Goal: Transaction & Acquisition: Purchase product/service

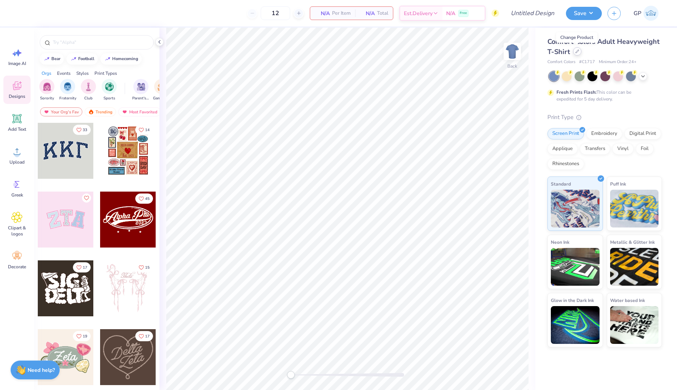
click at [577, 52] on icon at bounding box center [577, 51] width 4 height 4
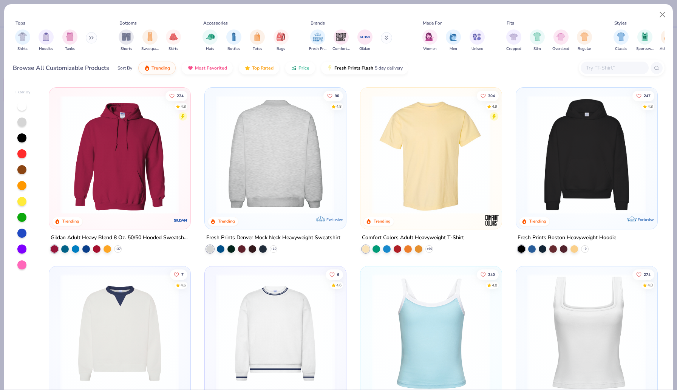
scroll to position [138, 0]
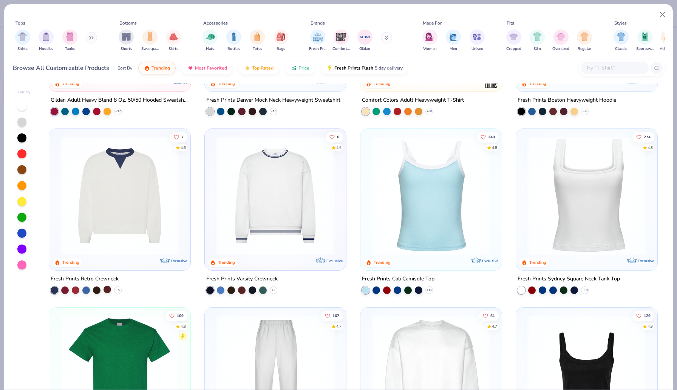
click at [108, 292] on div at bounding box center [108, 289] width 8 height 8
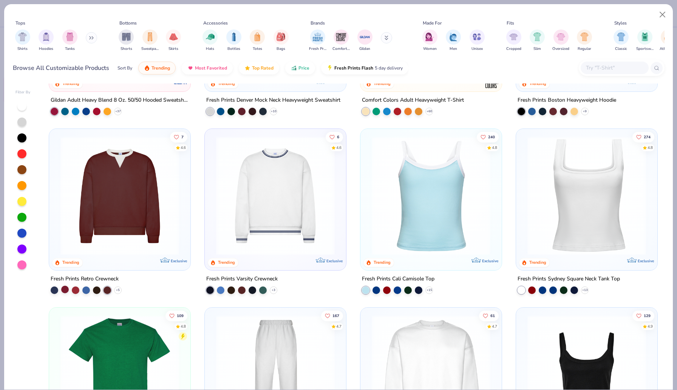
click at [63, 286] on div at bounding box center [65, 289] width 8 height 8
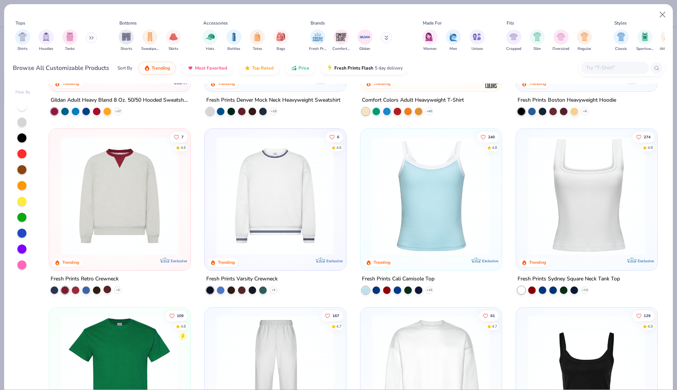
click at [107, 288] on div at bounding box center [108, 289] width 8 height 8
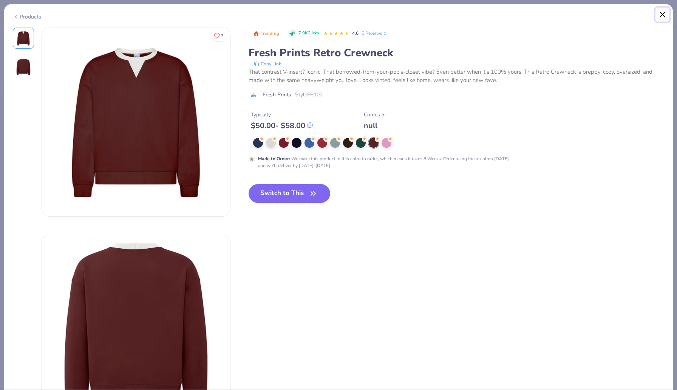
click at [662, 15] on button "Close" at bounding box center [662, 15] width 14 height 14
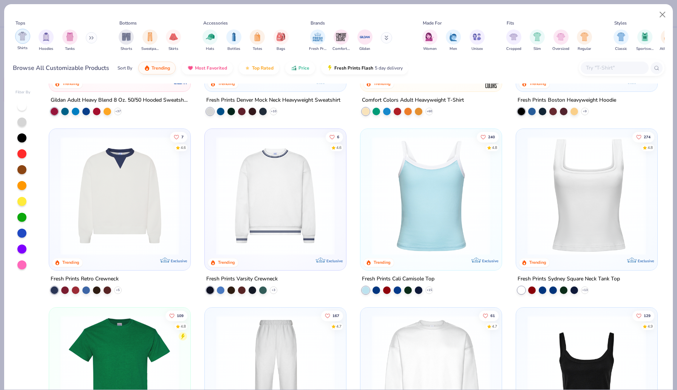
click at [26, 42] on div "filter for Shirts" at bounding box center [22, 36] width 15 height 15
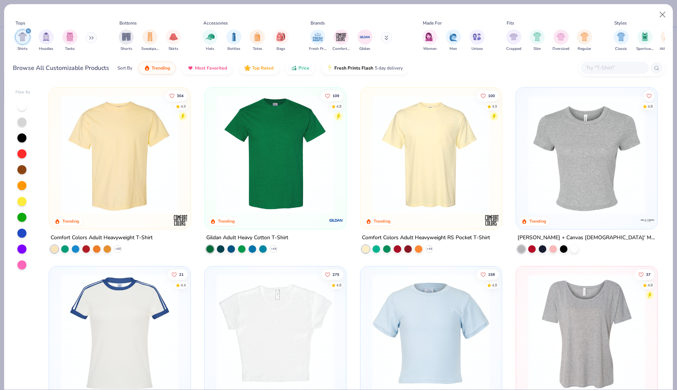
click at [138, 296] on img at bounding box center [120, 333] width 126 height 119
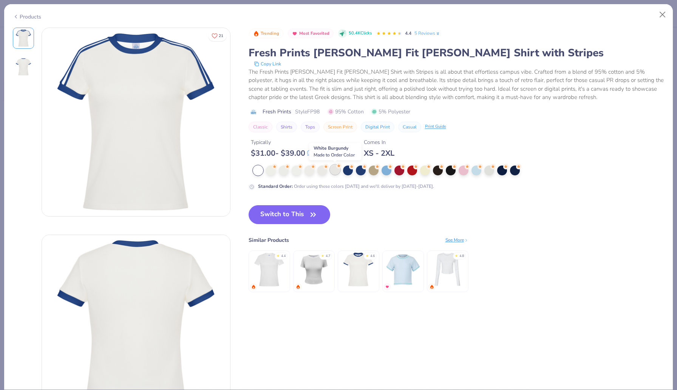
click at [334, 169] on div at bounding box center [335, 170] width 10 height 10
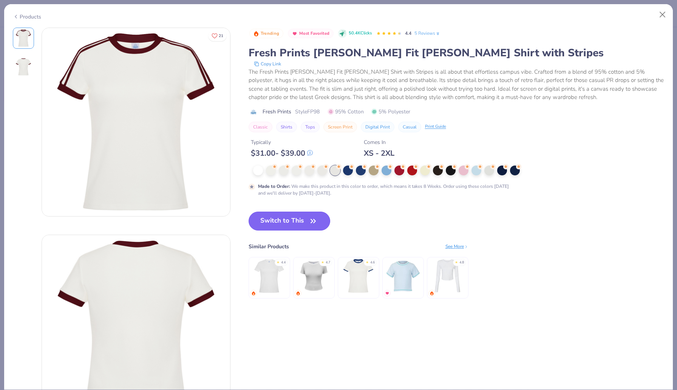
click at [280, 220] on button "Switch to This" at bounding box center [290, 221] width 82 height 19
click at [285, 219] on button "Switch to This" at bounding box center [290, 221] width 82 height 19
click at [277, 221] on button "Switch to This" at bounding box center [290, 221] width 82 height 19
type input "50"
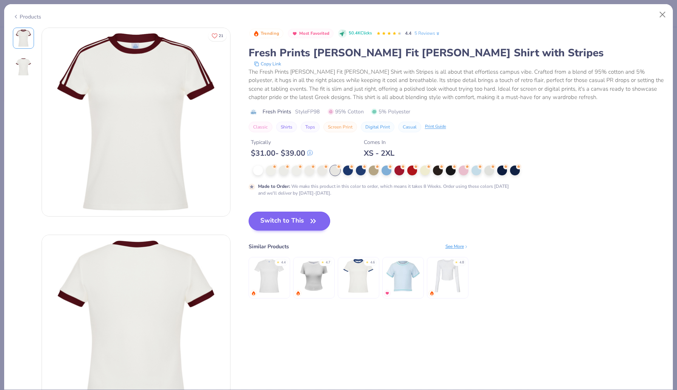
type textarea "x"
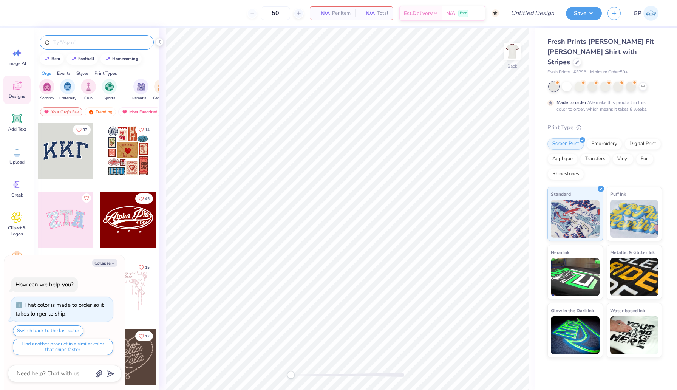
click at [102, 43] on input "text" at bounding box center [100, 43] width 97 height 8
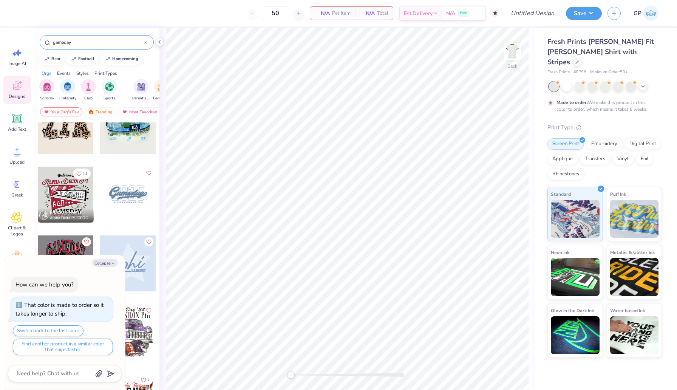
scroll to position [169, 0]
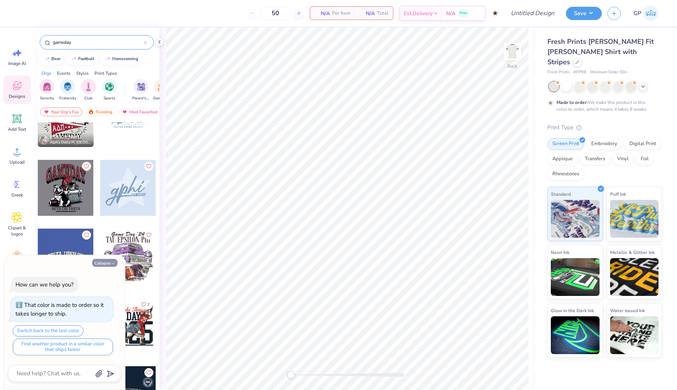
type input "gameday"
click at [106, 264] on button "Collapse" at bounding box center [104, 263] width 25 height 8
type textarea "x"
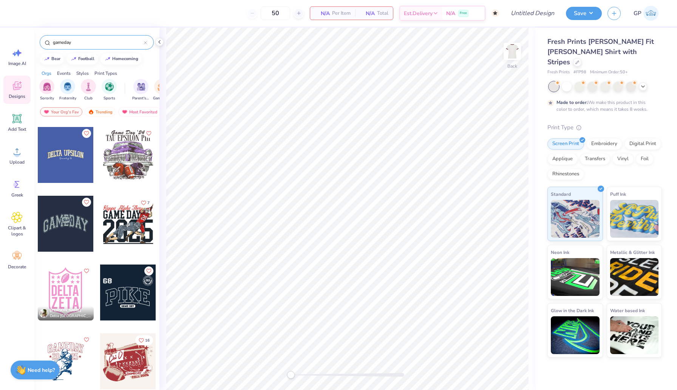
scroll to position [283, 0]
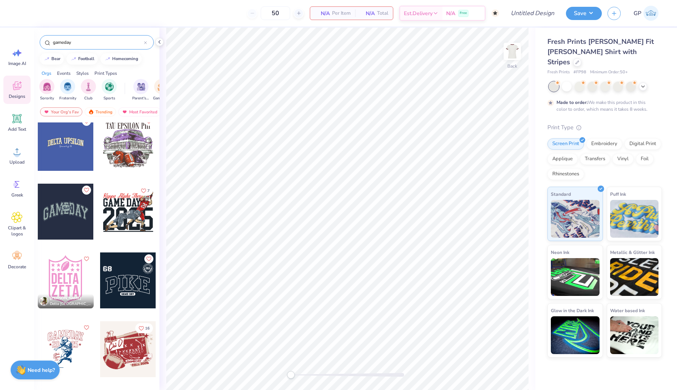
click at [60, 229] on div at bounding box center [66, 212] width 56 height 56
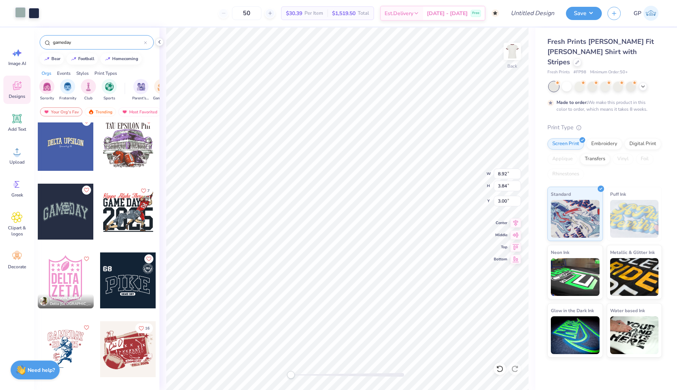
click at [20, 12] on div at bounding box center [20, 12] width 11 height 11
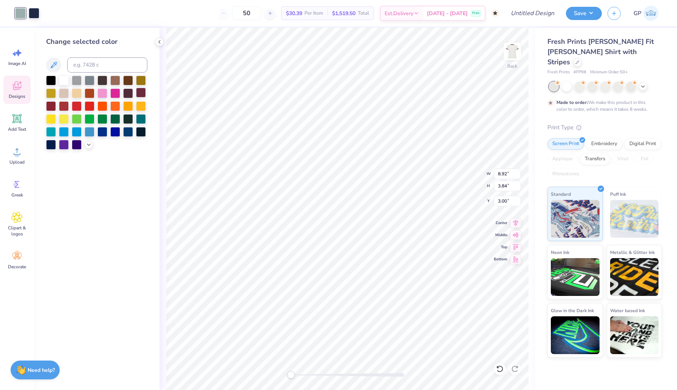
click at [139, 94] on div at bounding box center [141, 93] width 10 height 10
click at [37, 12] on div at bounding box center [34, 12] width 11 height 11
click at [62, 79] on div at bounding box center [64, 80] width 10 height 10
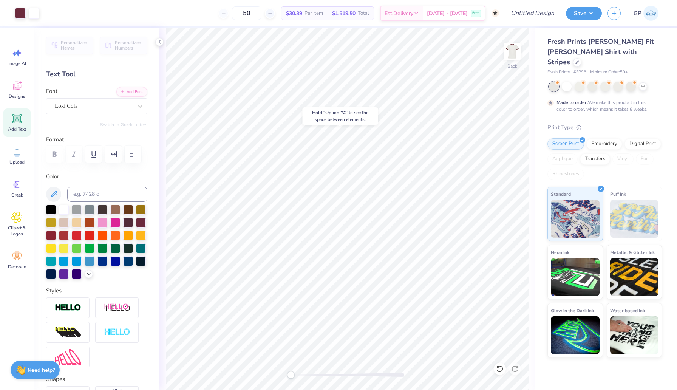
click at [17, 122] on icon at bounding box center [16, 118] width 11 height 11
type textarea "[US_STATE]"
click at [104, 107] on div "Super Dream" at bounding box center [93, 106] width 79 height 12
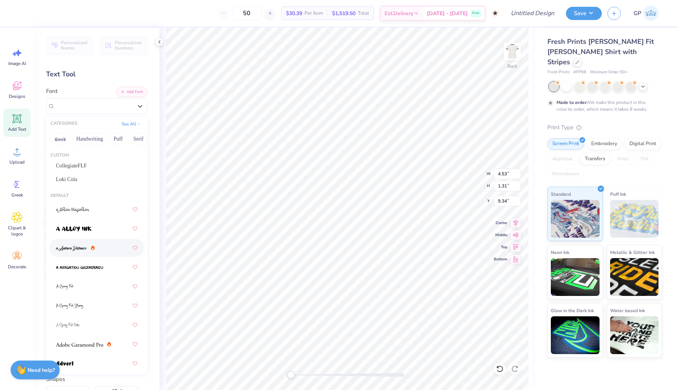
click at [75, 246] on img at bounding box center [71, 248] width 31 height 5
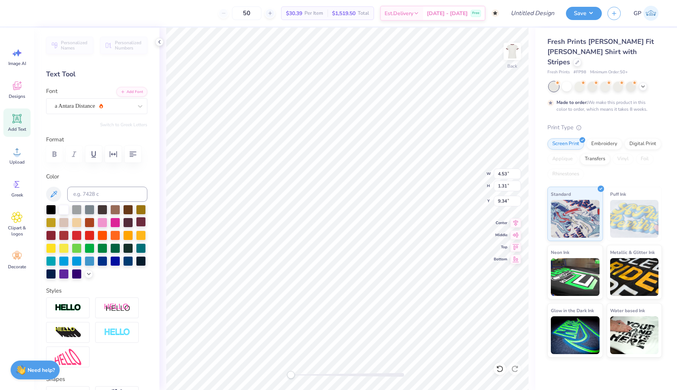
click at [139, 223] on div at bounding box center [141, 222] width 10 height 10
type input "5.54"
type input "1.03"
type input "9.64"
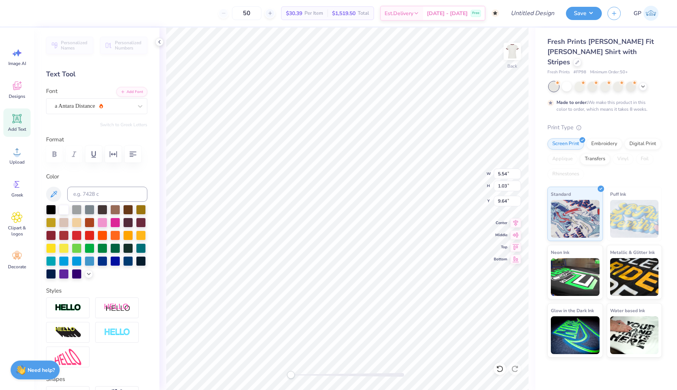
type input "4.46"
type input "0.83"
type input "6.53"
type input "3.76"
type input "0.70"
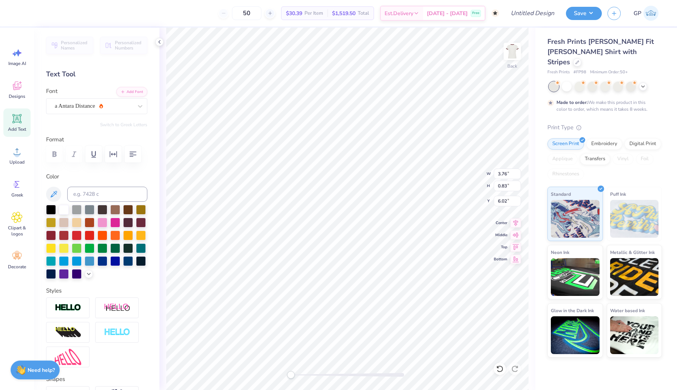
type input "6.15"
type input "8.92"
type input "3.84"
type input "3.00"
type textarea "GAMECOCKS"
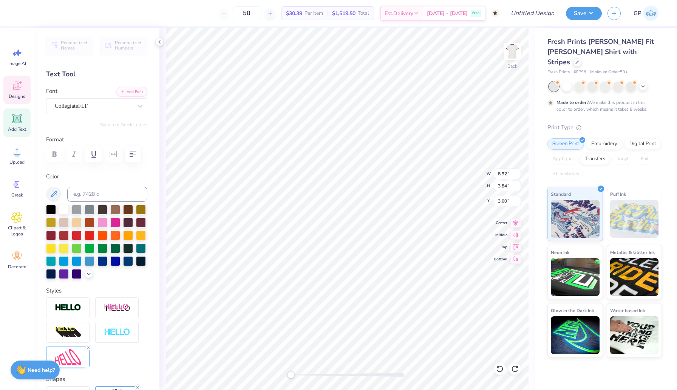
scroll to position [0, 0]
click at [49, 209] on div at bounding box center [51, 209] width 10 height 10
click at [34, 15] on div "50 $31.12 Per Item $1,556.00 Total Est. Delivery [DATE] - [DATE] Free" at bounding box center [265, 13] width 468 height 26
click at [29, 12] on div "Art colors 50 $31.12 Per Item $1,556.00 Total Est. Delivery [DATE] - [DATE] Fre…" at bounding box center [338, 13] width 677 height 26
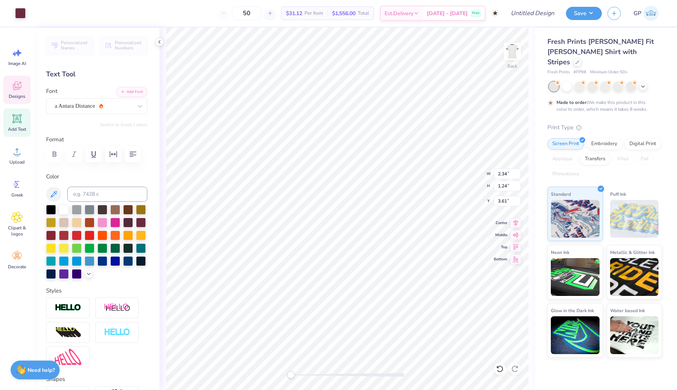
click at [46, 12] on div "50 $31.12 Per Item $1,556.00 Total Est. Delivery [DATE] - [DATE] Free" at bounding box center [265, 13] width 468 height 26
click at [35, 15] on div at bounding box center [34, 12] width 11 height 11
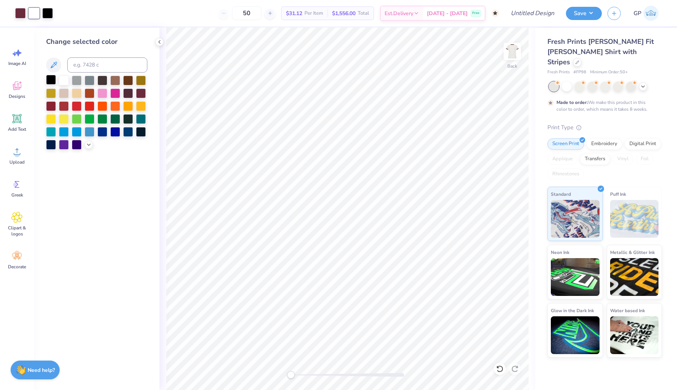
click at [52, 79] on div at bounding box center [51, 80] width 10 height 10
click at [51, 79] on div at bounding box center [51, 80] width 10 height 10
click at [19, 86] on icon at bounding box center [16, 85] width 11 height 11
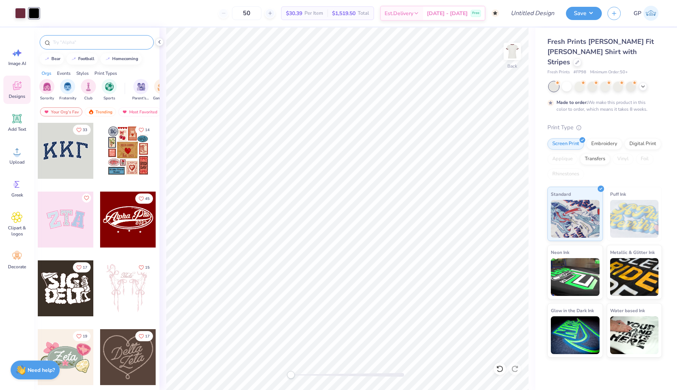
click at [83, 44] on input "text" at bounding box center [100, 43] width 97 height 8
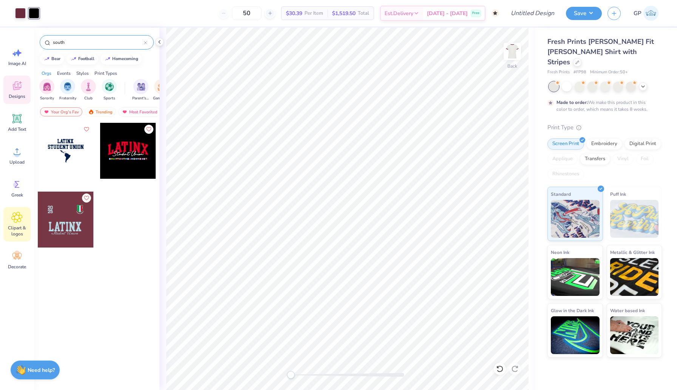
type input "south"
click at [19, 223] on icon at bounding box center [16, 217] width 11 height 11
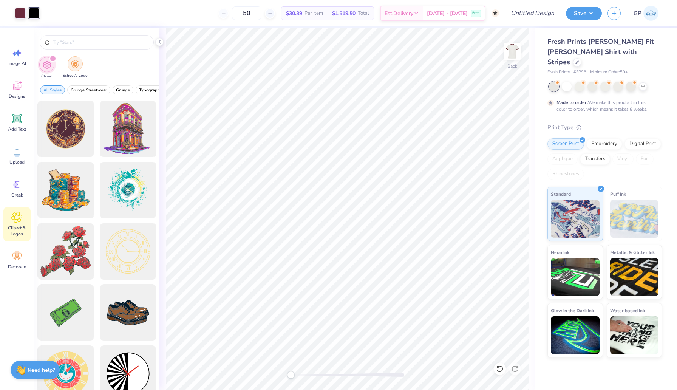
click at [78, 66] on img "filter for School's Logo" at bounding box center [75, 64] width 8 height 9
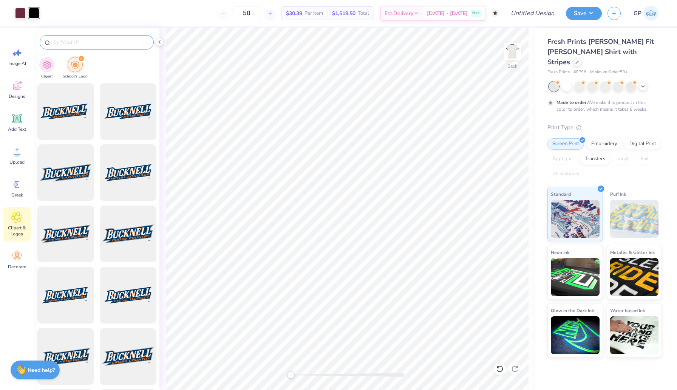
click at [89, 42] on input "text" at bounding box center [100, 43] width 97 height 8
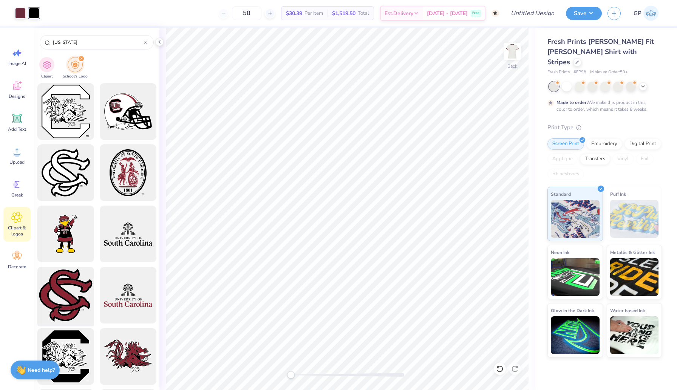
type input "[US_STATE]"
click at [64, 288] on div at bounding box center [65, 295] width 62 height 62
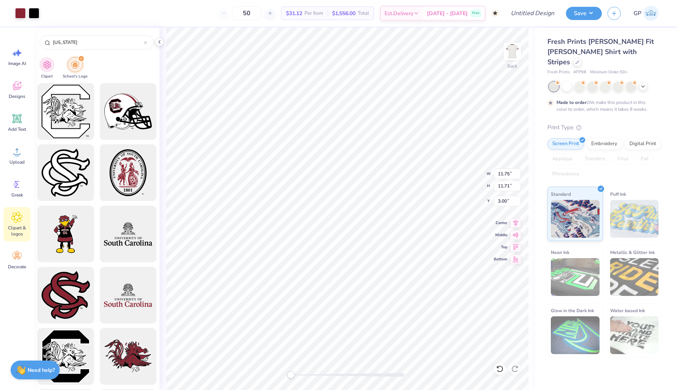
type input "1.02"
type input "13.69"
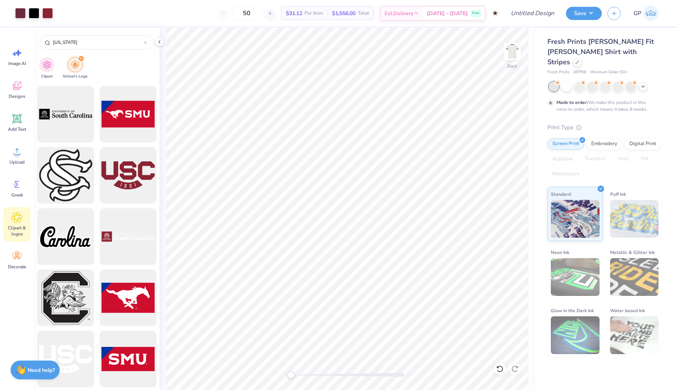
scroll to position [864, 0]
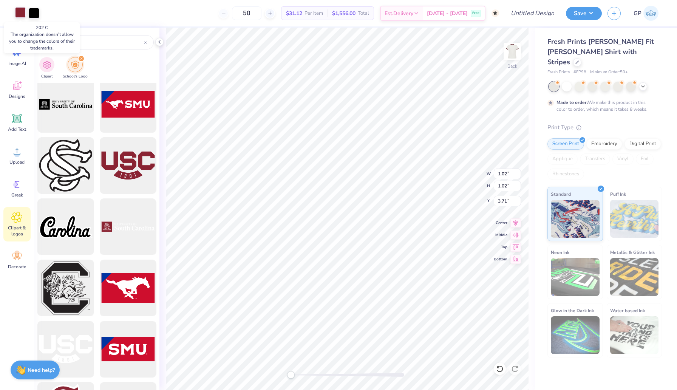
click at [15, 12] on div at bounding box center [20, 12] width 11 height 11
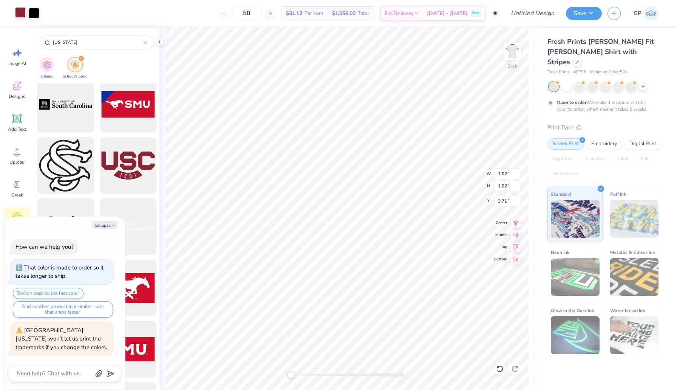
click at [21, 16] on div at bounding box center [20, 12] width 11 height 11
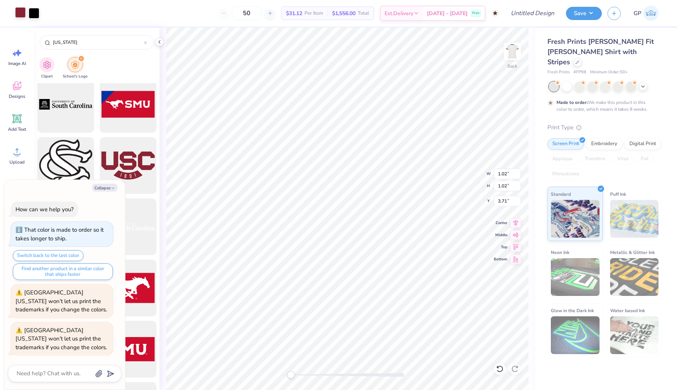
click at [22, 14] on div at bounding box center [20, 12] width 11 height 11
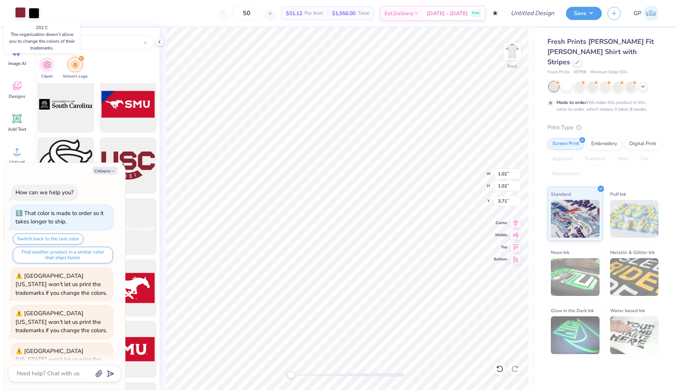
scroll to position [21, 0]
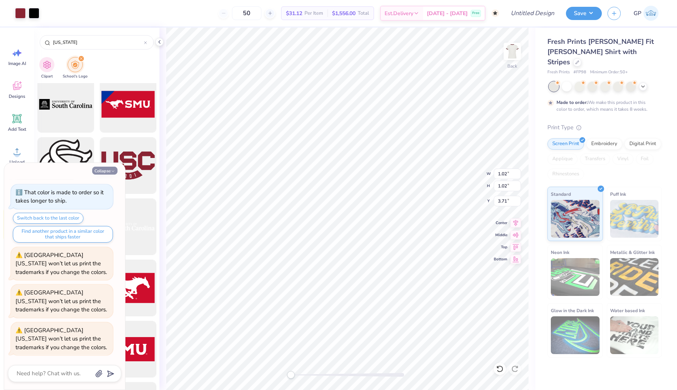
click at [111, 168] on button "Collapse" at bounding box center [104, 171] width 25 height 8
type textarea "x"
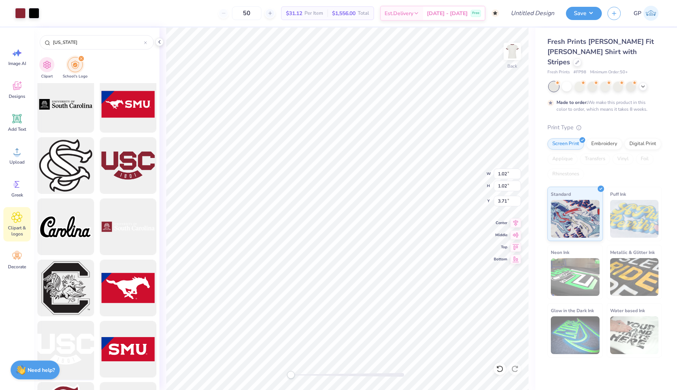
click at [62, 337] on div at bounding box center [65, 349] width 62 height 62
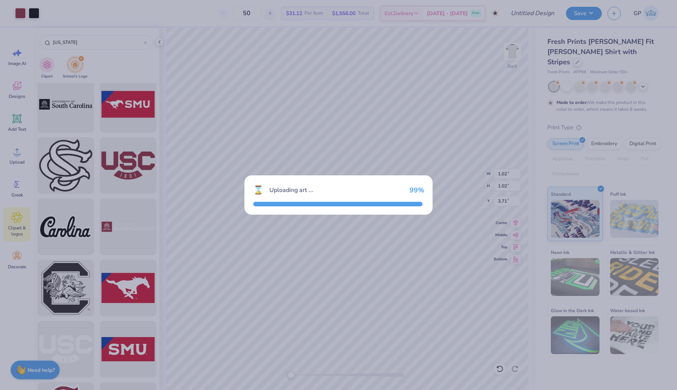
type input "11.75"
type input "6.18"
type input "3.00"
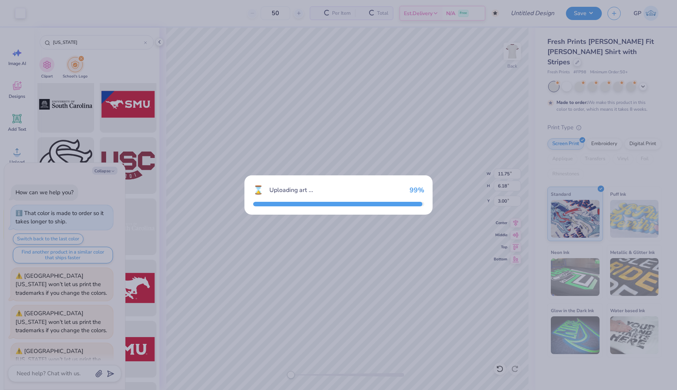
scroll to position [86, 0]
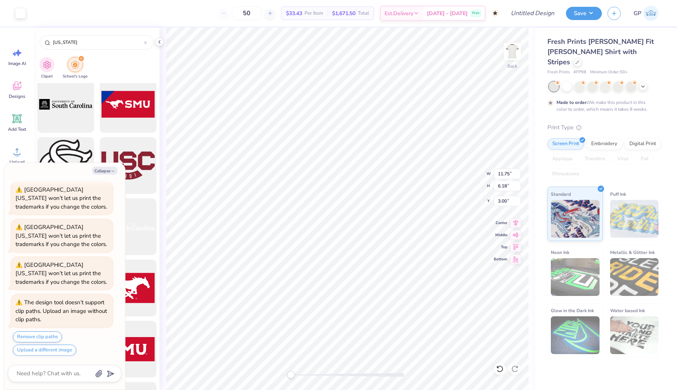
type textarea "x"
type input "1.34"
type input "0.70"
type input "8.47"
click at [21, 13] on div at bounding box center [20, 12] width 11 height 11
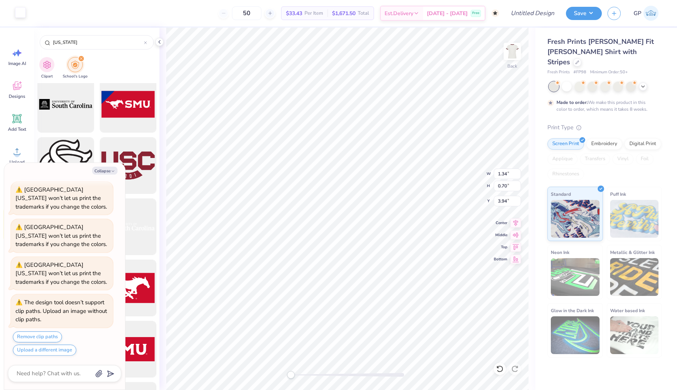
scroll to position [124, 0]
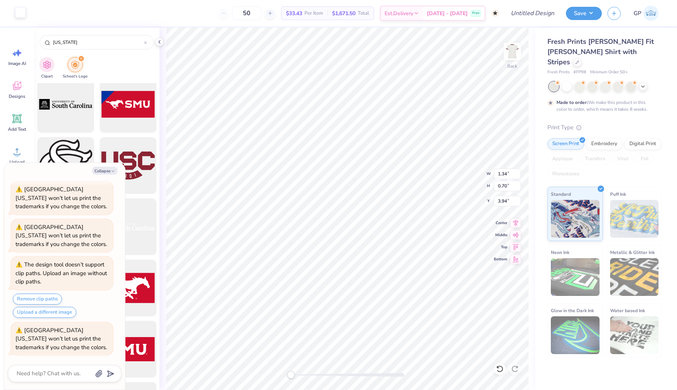
click at [22, 15] on div at bounding box center [20, 12] width 11 height 11
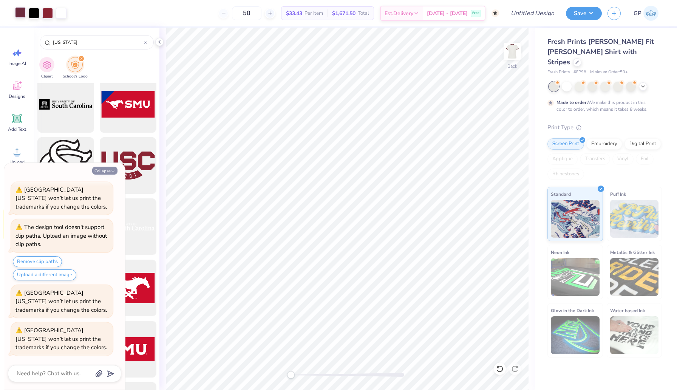
click at [108, 169] on button "Collapse" at bounding box center [104, 171] width 25 height 8
type textarea "x"
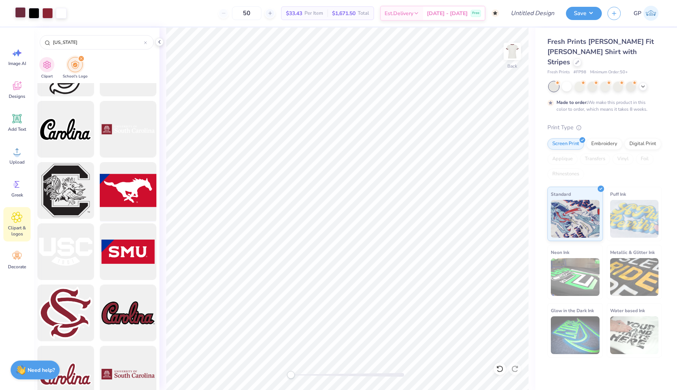
scroll to position [1039, 0]
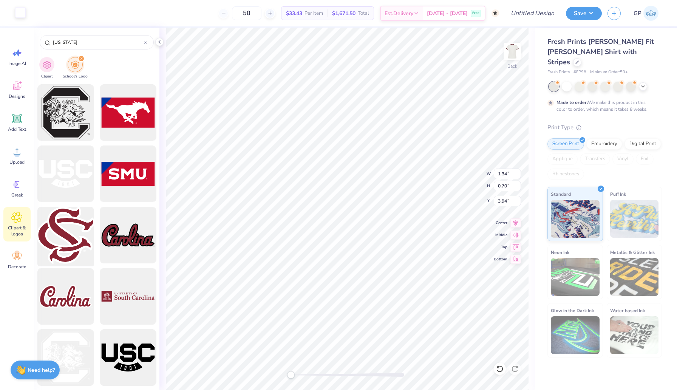
click at [77, 233] on div at bounding box center [65, 235] width 62 height 62
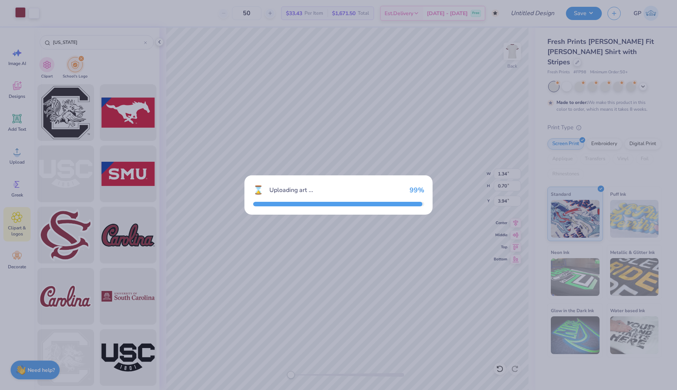
type input "11.75"
type input "11.71"
type input "3.00"
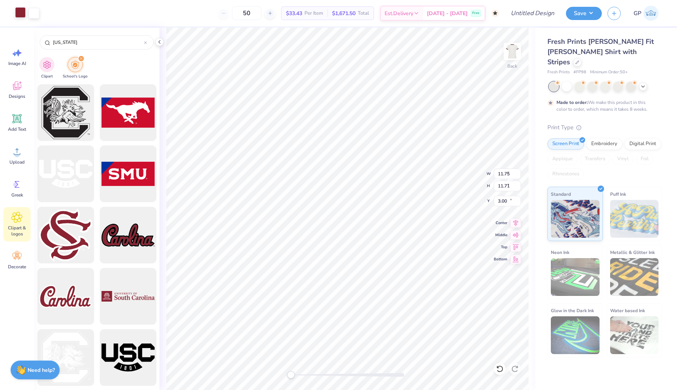
type input "0.95"
type input "0.94"
type input "13.77"
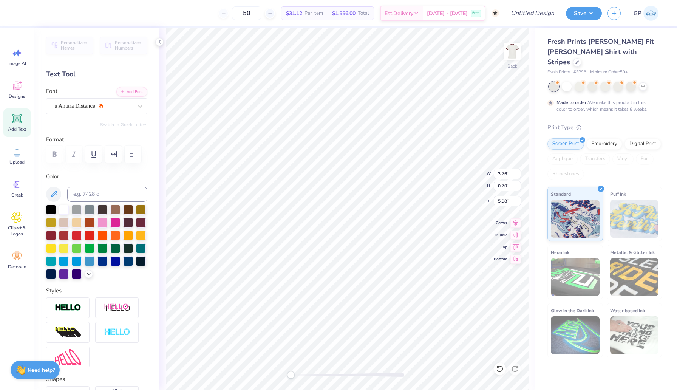
scroll to position [79, 0]
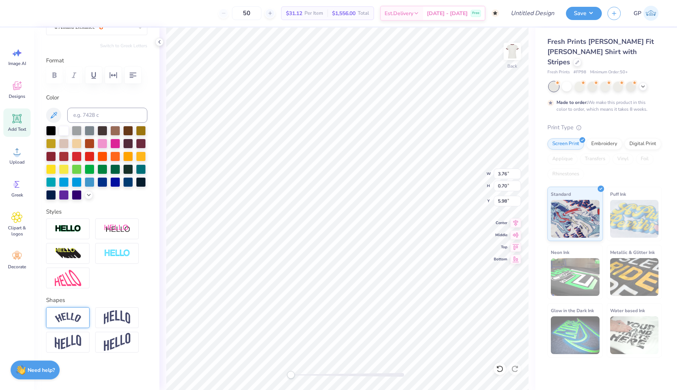
click at [65, 319] on img at bounding box center [68, 317] width 26 height 10
type input "0.20"
click at [87, 363] on div at bounding box center [80, 364] width 69 height 2
type input "3.84"
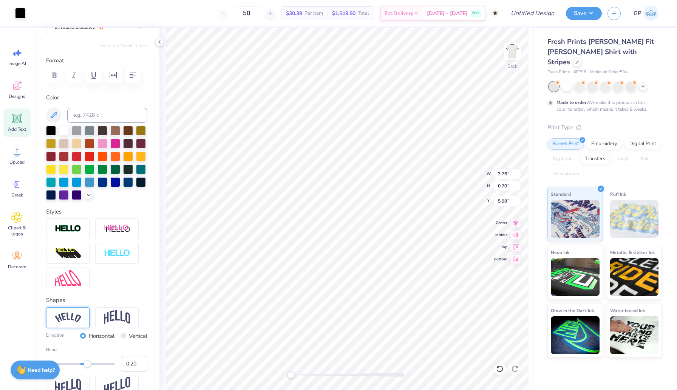
type input "0.50"
type textarea "USC"
click at [62, 128] on div at bounding box center [64, 130] width 10 height 10
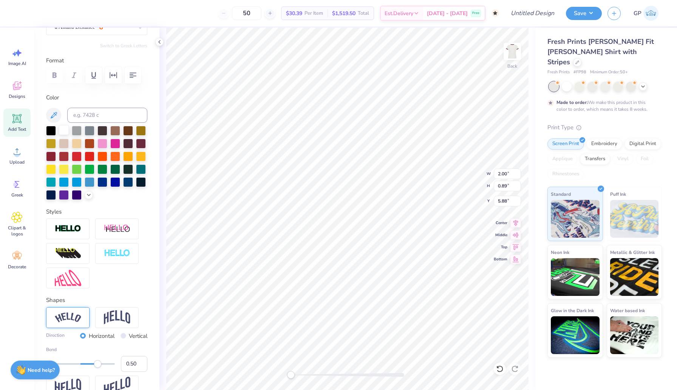
click at [62, 128] on div at bounding box center [64, 130] width 10 height 10
type input "1.38"
type input "0.61"
type input "6.23"
type input "2.42"
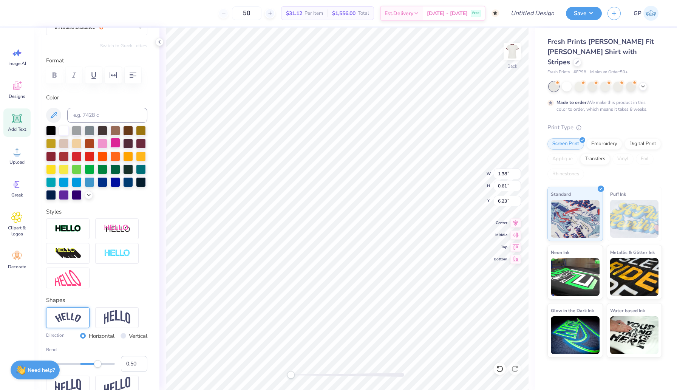
type input "1.31"
type input "3.57"
click at [19, 11] on div at bounding box center [20, 12] width 11 height 11
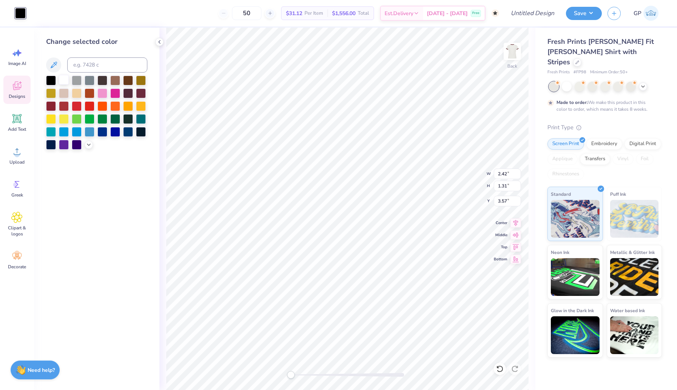
click at [61, 79] on div at bounding box center [64, 80] width 10 height 10
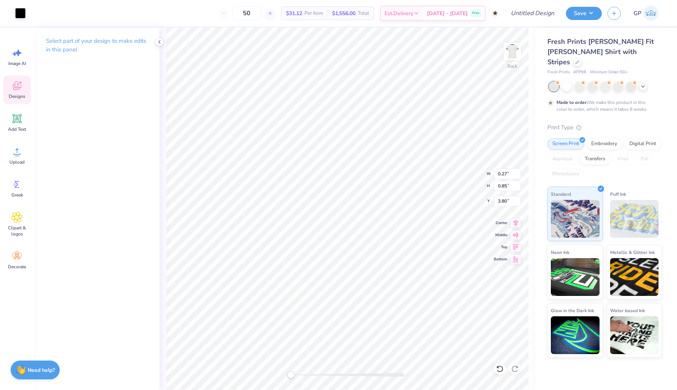
type input "0.27"
type input "0.85"
type input "3.80"
click at [15, 5] on div "Art colors" at bounding box center [13, 13] width 26 height 26
click at [17, 9] on div at bounding box center [20, 12] width 11 height 11
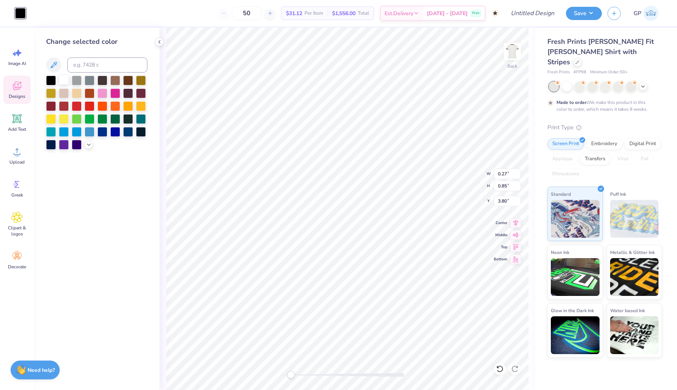
click at [66, 79] on div at bounding box center [64, 80] width 10 height 10
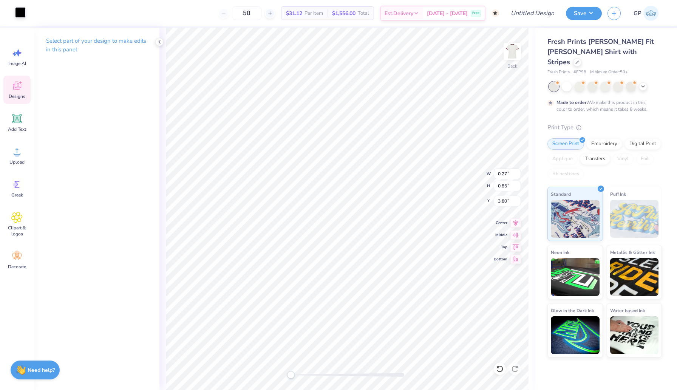
click at [20, 10] on div at bounding box center [20, 12] width 11 height 11
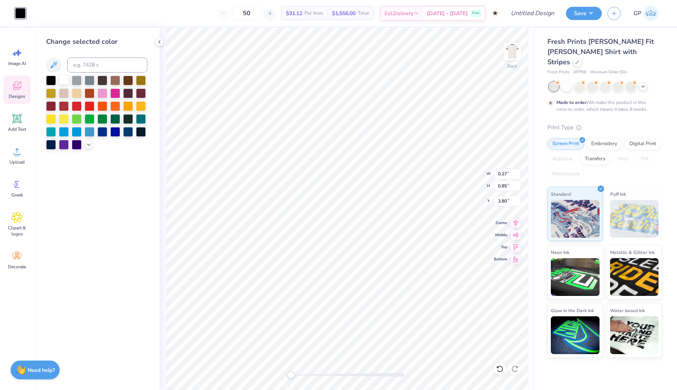
click at [63, 78] on div at bounding box center [64, 80] width 10 height 10
click at [63, 79] on div at bounding box center [64, 80] width 10 height 10
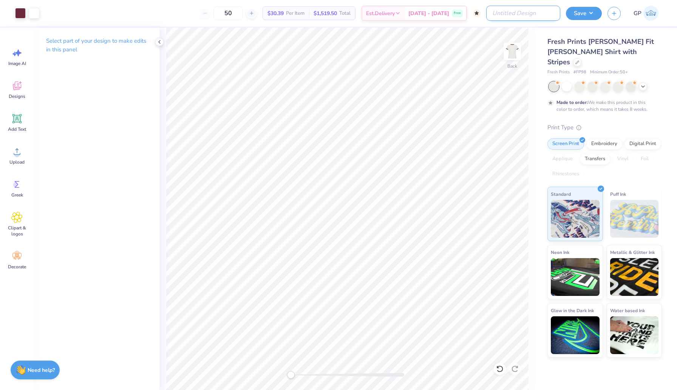
click at [544, 13] on input "Design Title" at bounding box center [523, 13] width 74 height 15
type input "Gamecocks baby t"
click at [590, 6] on button "Save" at bounding box center [584, 12] width 36 height 13
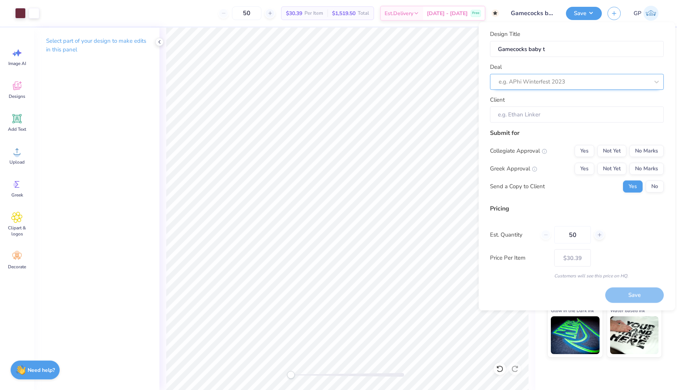
click at [525, 85] on div at bounding box center [574, 82] width 150 height 10
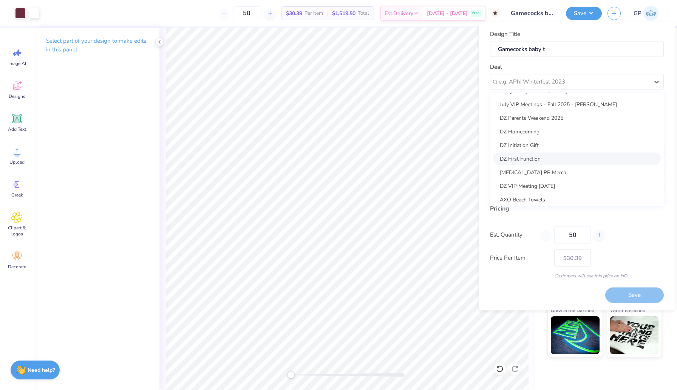
scroll to position [116, 0]
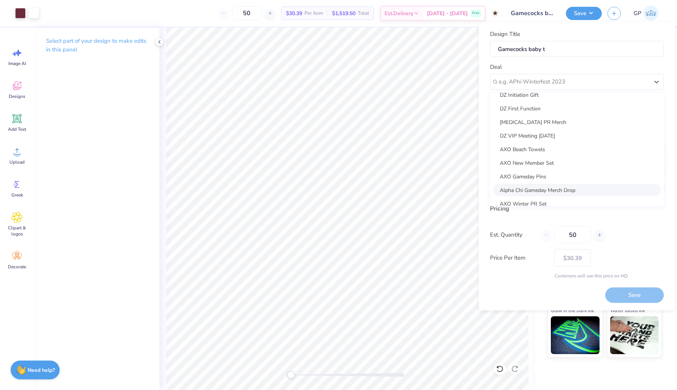
click at [520, 189] on div "Alpha Chi Gameday Merch Drop" at bounding box center [577, 190] width 168 height 12
type input "[PERSON_NAME]"
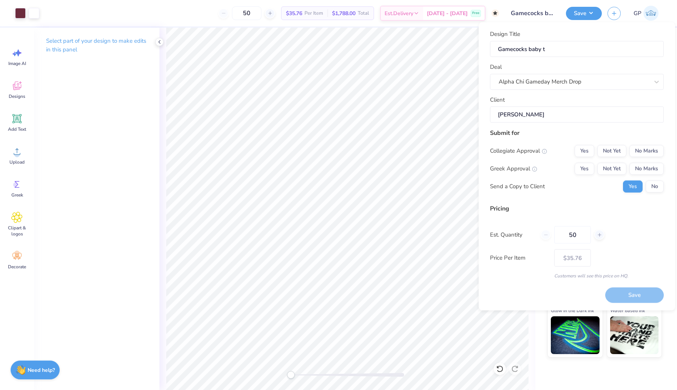
click at [528, 113] on input "[PERSON_NAME]" at bounding box center [577, 115] width 174 height 16
click at [474, 113] on body "Art colors 50 $35.76 Per Item $1,788.00 Total Est. Delivery [DATE] - [DATE] Fre…" at bounding box center [338, 195] width 677 height 390
click at [532, 118] on input "[PERSON_NAME]" at bounding box center [577, 115] width 174 height 16
click at [472, 111] on body "Art colors 50 $35.76 Per Item $1,788.00 Total Est. Delivery [DATE] - [DATE] Fre…" at bounding box center [338, 195] width 677 height 390
drag, startPoint x: 532, startPoint y: 114, endPoint x: 479, endPoint y: 113, distance: 53.7
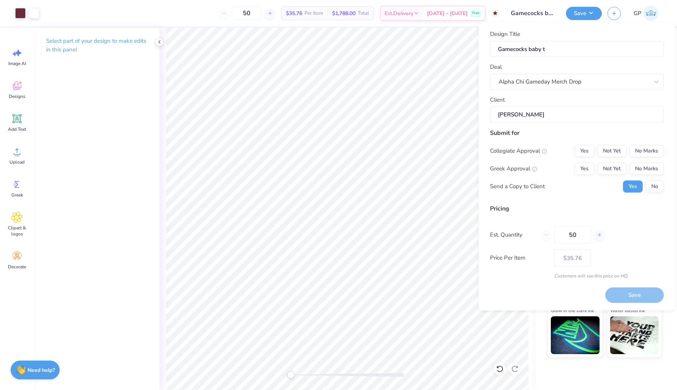
click at [479, 113] on div "Design Title Gamecocks baby t Deal Alpha Chi Gameday Merch Drop Client [PERSON_…" at bounding box center [577, 166] width 196 height 288
click at [540, 119] on input "[PERSON_NAME]" at bounding box center [577, 115] width 174 height 16
click at [591, 147] on button "Yes" at bounding box center [585, 151] width 20 height 12
click at [653, 166] on button "No Marks" at bounding box center [646, 168] width 34 height 12
click at [634, 292] on button "Save" at bounding box center [634, 294] width 59 height 15
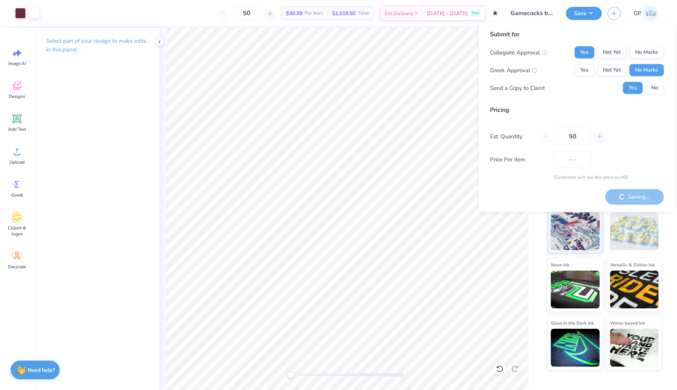
type input "$30.39"
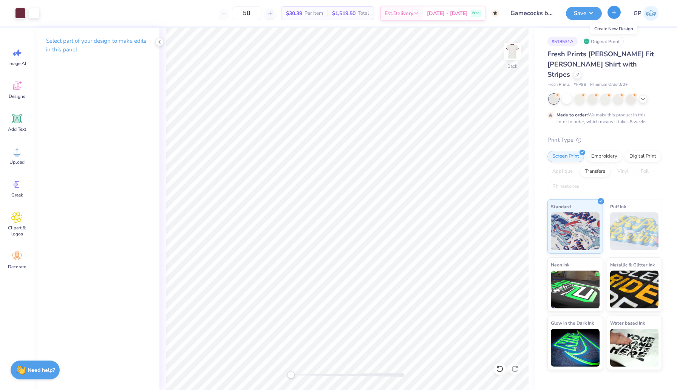
click at [617, 14] on icon "button" at bounding box center [614, 12] width 6 height 6
